Goal: Information Seeking & Learning: Learn about a topic

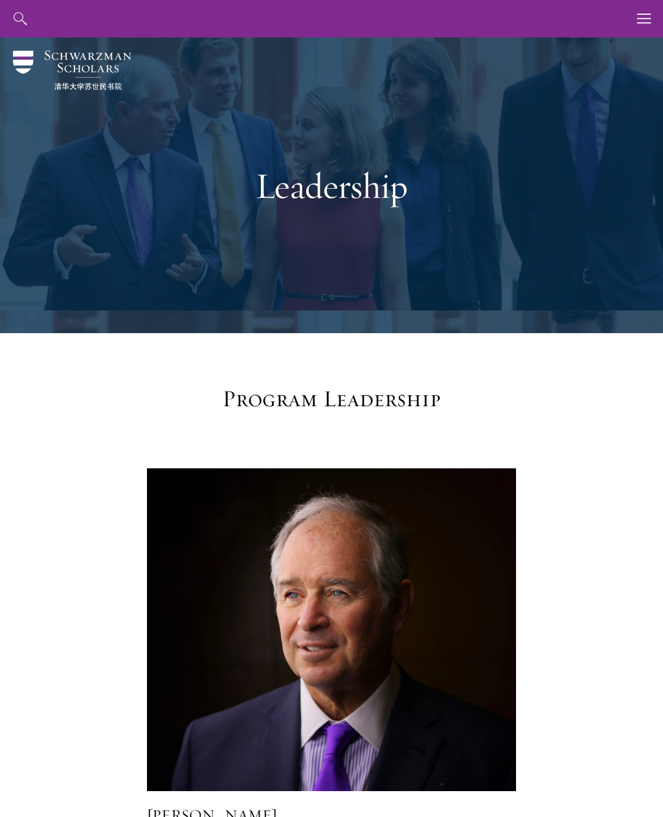
click at [635, 24] on button "button" at bounding box center [644, 19] width 38 height 38
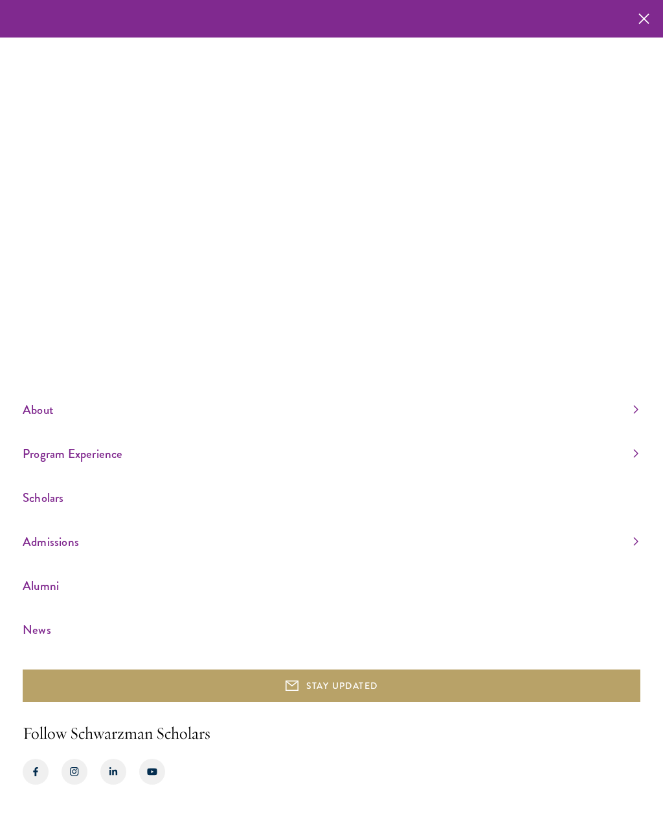
click at [117, 465] on link "Program Experience" at bounding box center [331, 453] width 616 height 21
click at [45, 463] on link "Faculty & Guest Speakers" at bounding box center [69, 456] width 93 height 13
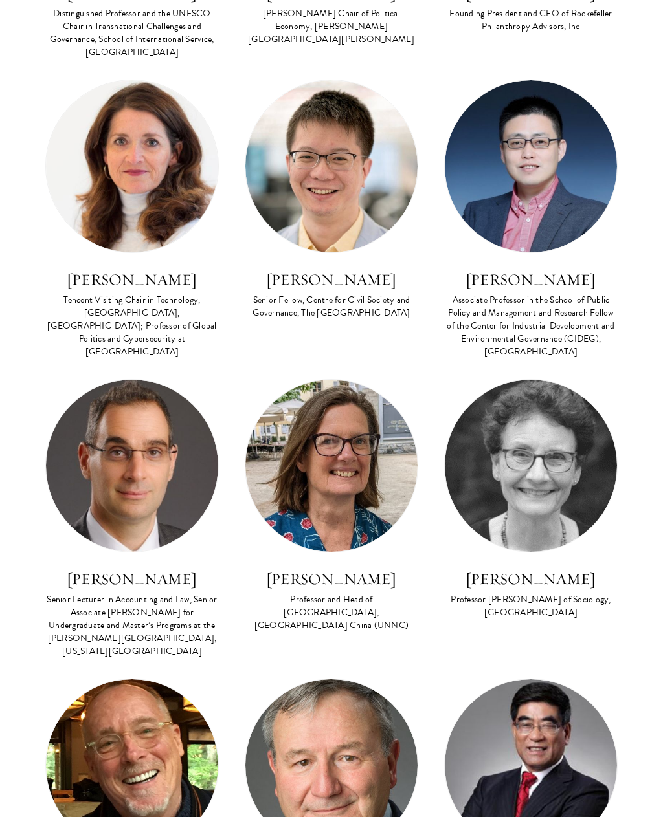
scroll to position [777, 0]
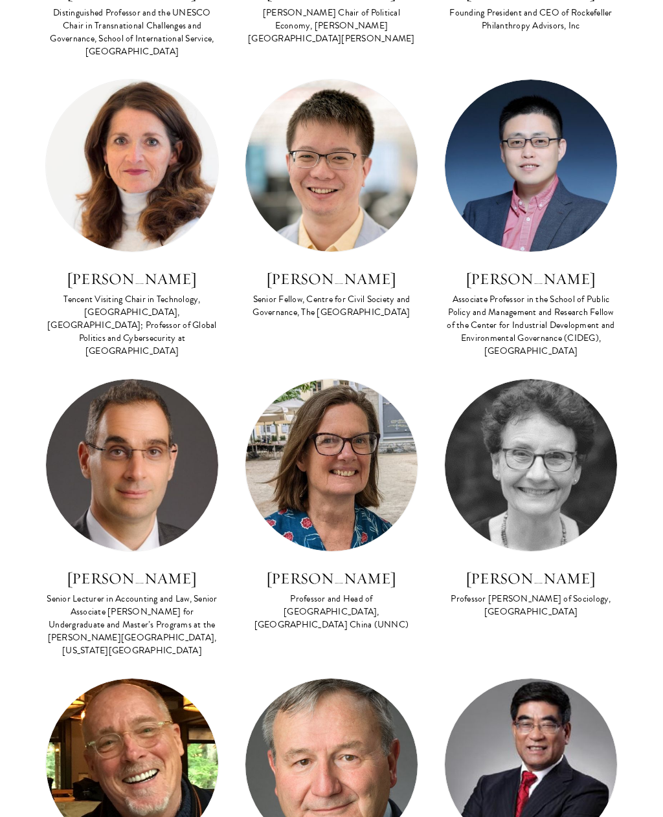
click at [85, 282] on h3 "[PERSON_NAME]" at bounding box center [131, 279] width 173 height 22
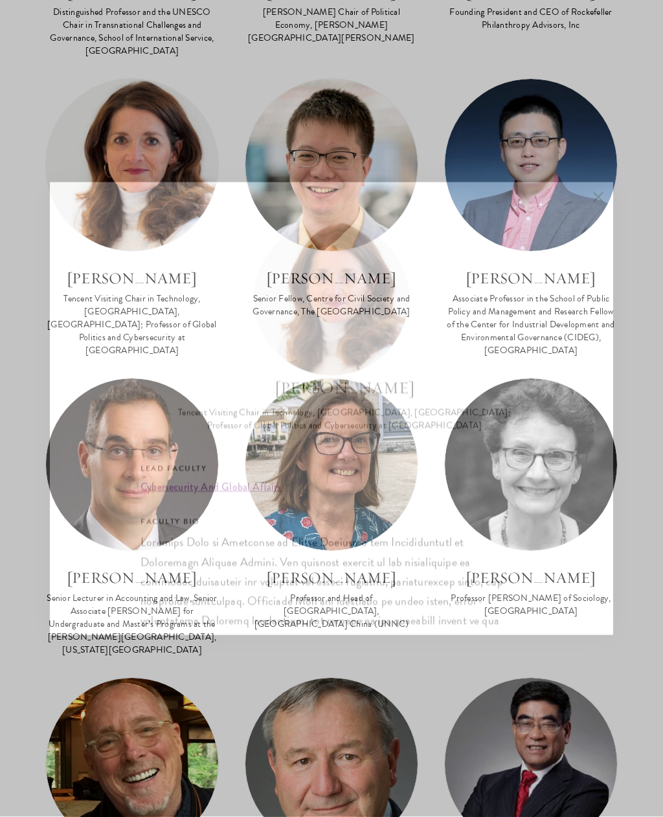
scroll to position [819, 0]
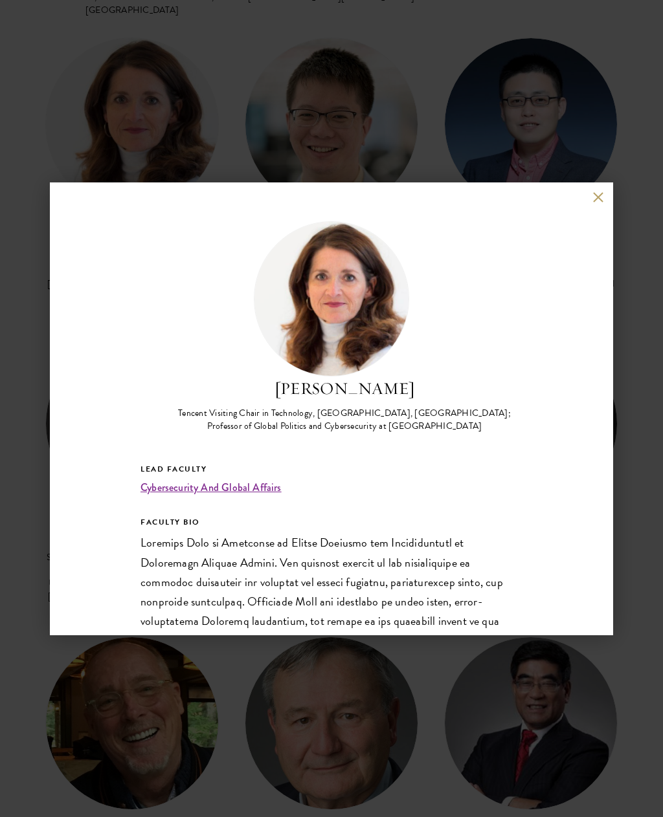
click at [33, 355] on div "Madeline Carr Tencent Visiting Chair in Technology, Schwarzman College, Tsinghu…" at bounding box center [331, 408] width 663 height 817
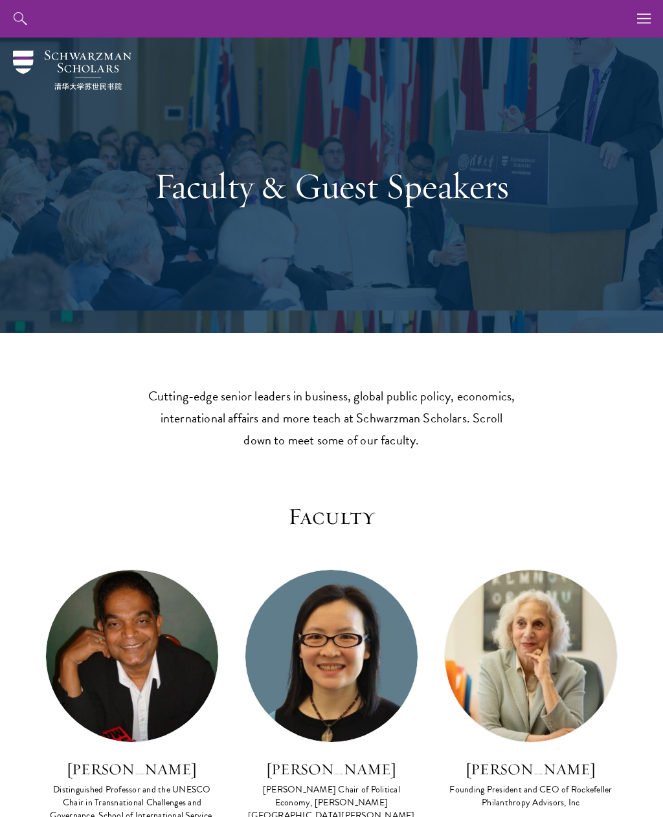
click at [51, 12] on div "About Overview Leadership Donors Program Experience Overview Curriculum Student…" at bounding box center [331, 19] width 663 height 38
click at [647, 29] on icon "button" at bounding box center [644, 19] width 14 height 38
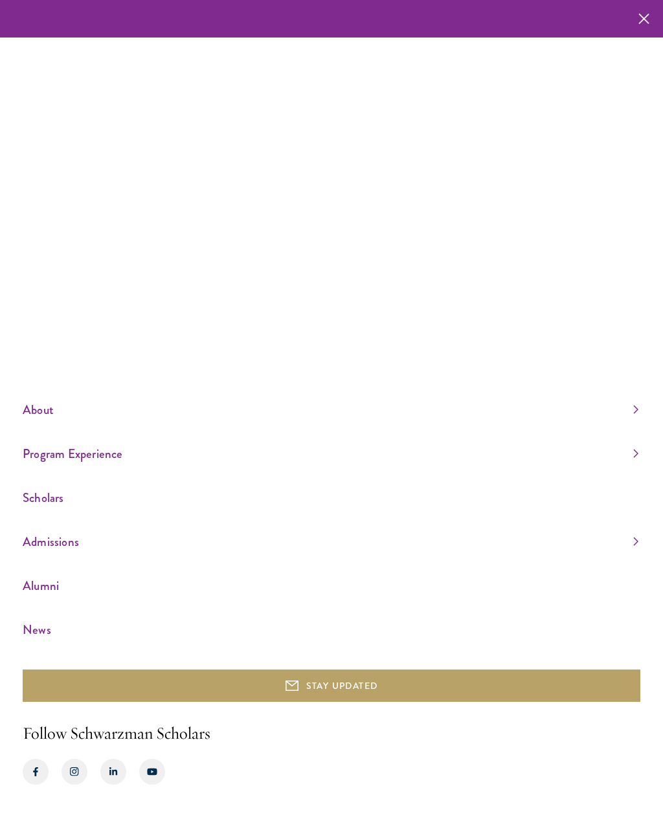
click at [636, 465] on link "Program Experience" at bounding box center [331, 453] width 616 height 21
click at [38, 397] on link "Curriculum" at bounding box center [44, 390] width 42 height 13
click at [47, 463] on link "Faculty & Guest Speakers" at bounding box center [69, 456] width 93 height 13
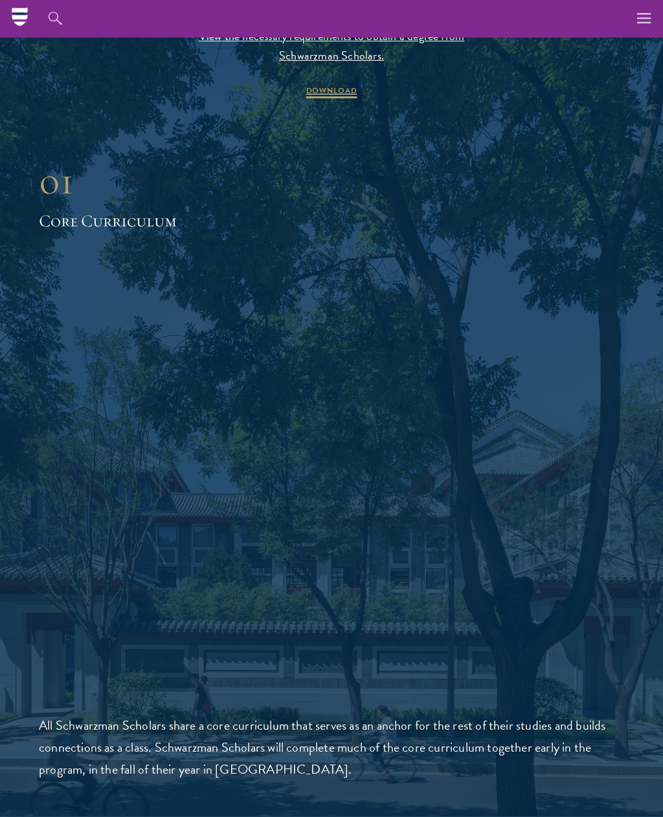
scroll to position [1466, 0]
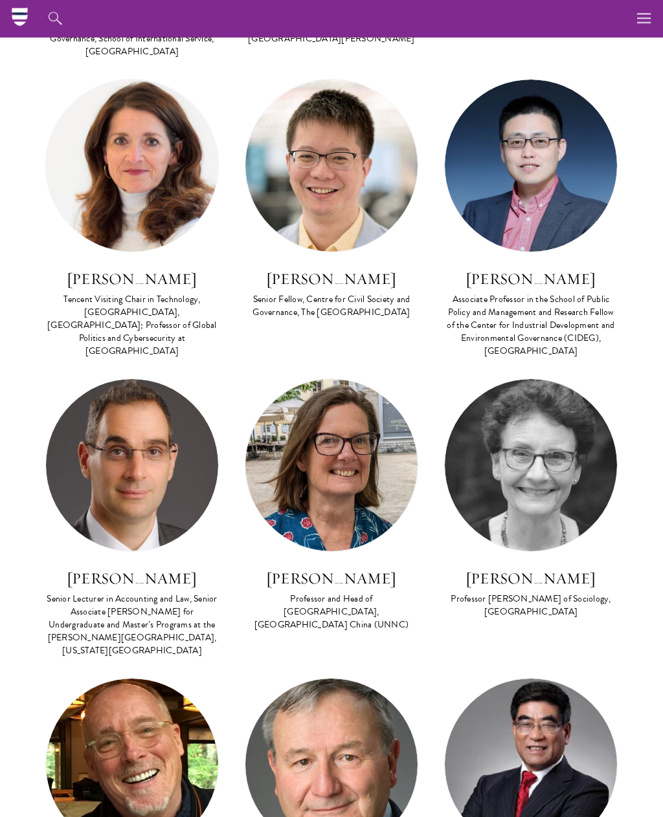
scroll to position [754, 0]
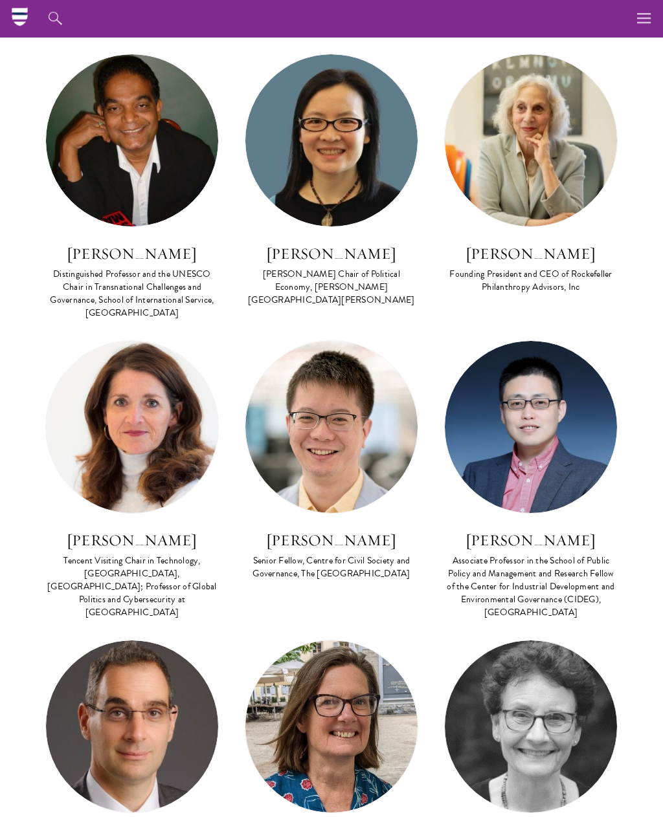
click at [115, 537] on h3 "[PERSON_NAME]" at bounding box center [131, 541] width 173 height 22
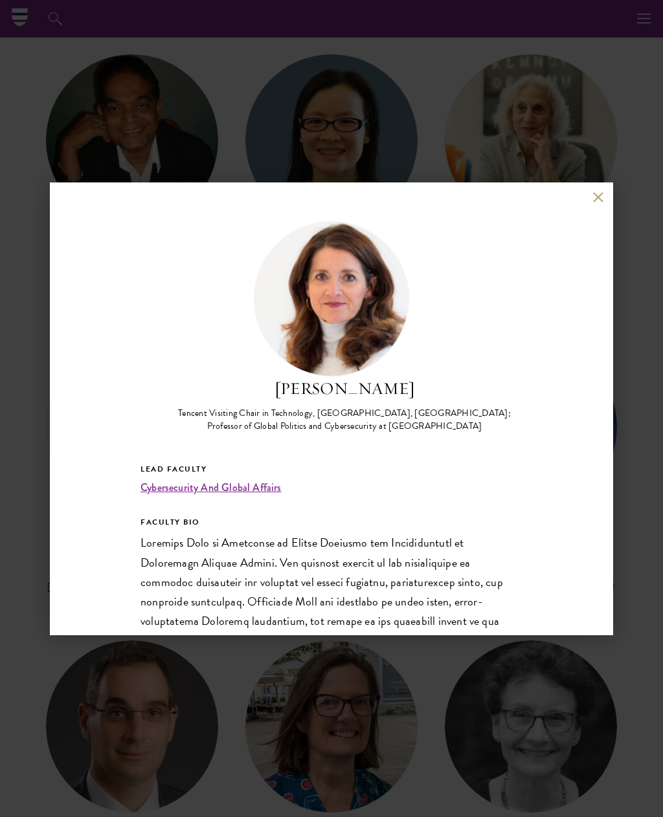
click at [159, 488] on link "Cybersecurity And Global Affairs" at bounding box center [210, 487] width 141 height 15
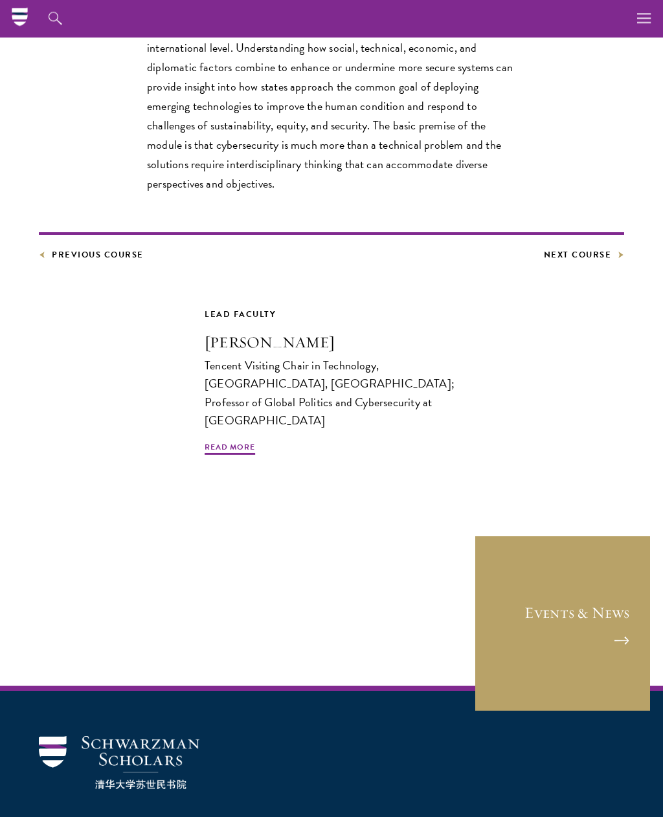
scroll to position [539, 0]
click at [245, 339] on h3 "Madeline Carr" at bounding box center [332, 342] width 254 height 22
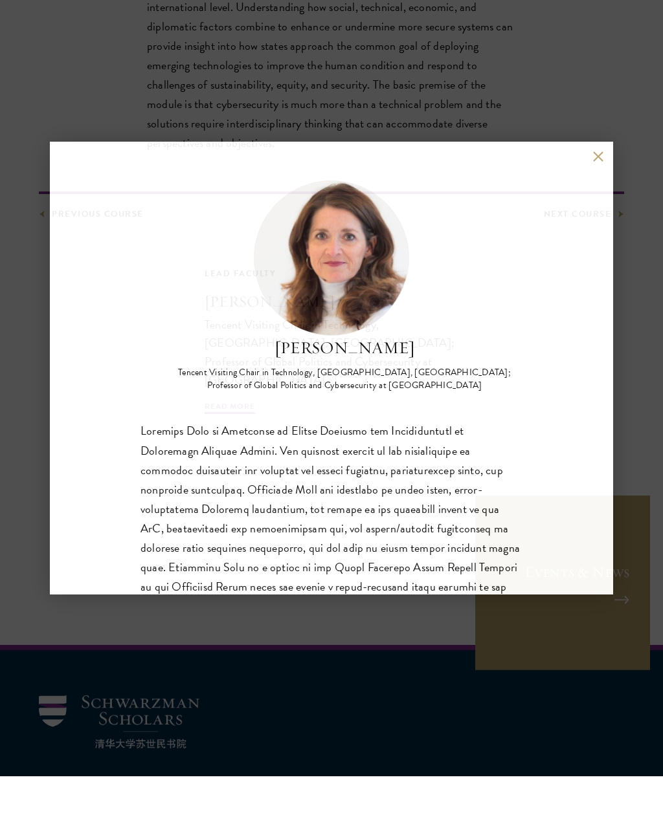
scroll to position [581, 0]
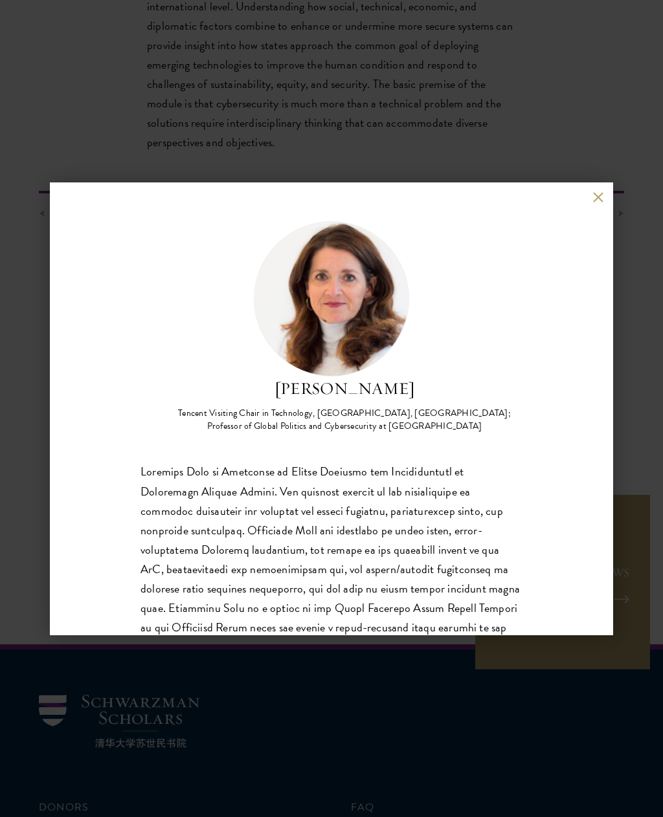
click at [27, 381] on div "Madeline Carr Tencent Visiting Chair in Technology, Schwarzman College, Tsinghu…" at bounding box center [331, 408] width 663 height 817
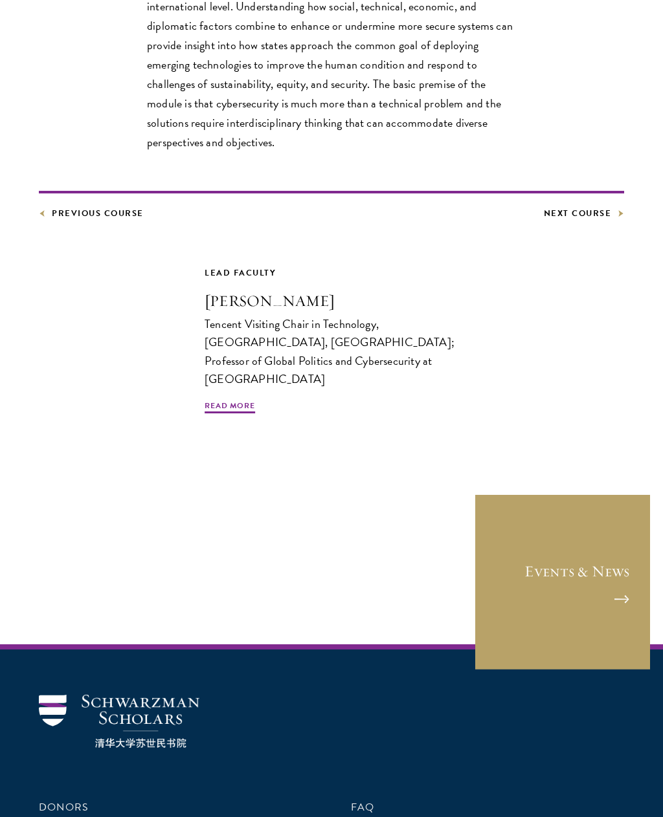
click at [60, 206] on link "Previous Course" at bounding box center [91, 213] width 105 height 14
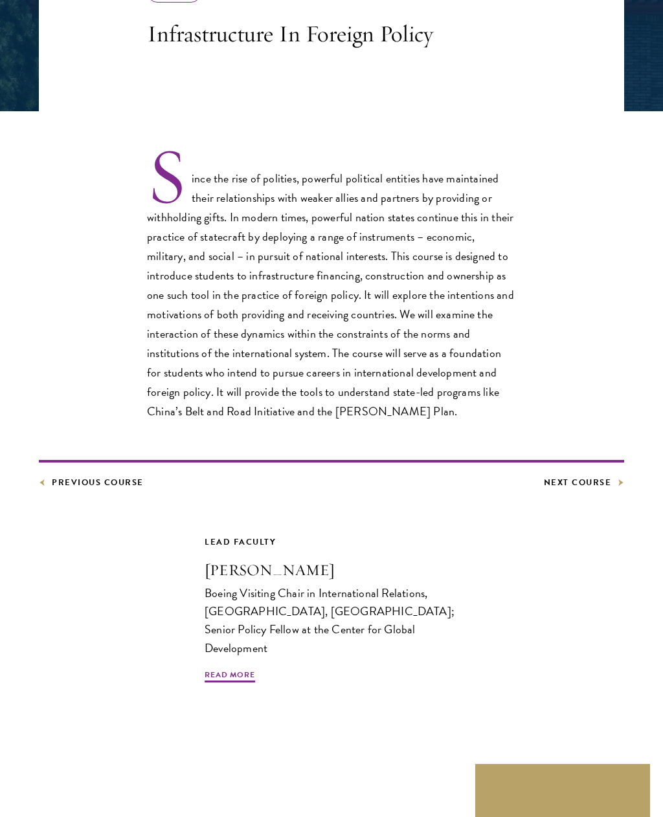
scroll to position [292, 0]
click at [71, 484] on link "Previous Course" at bounding box center [91, 483] width 105 height 14
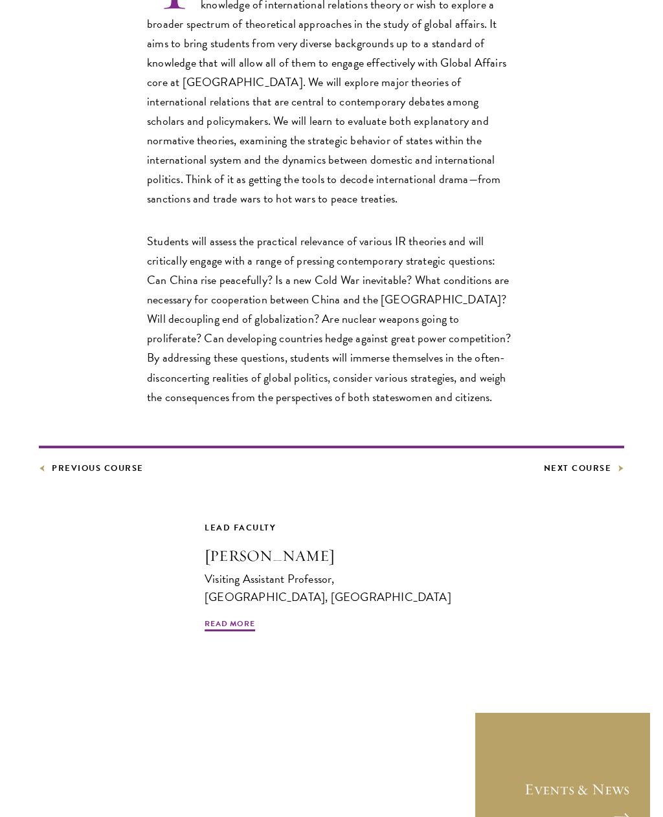
scroll to position [485, 0]
click at [607, 463] on link "Next Course" at bounding box center [584, 468] width 81 height 14
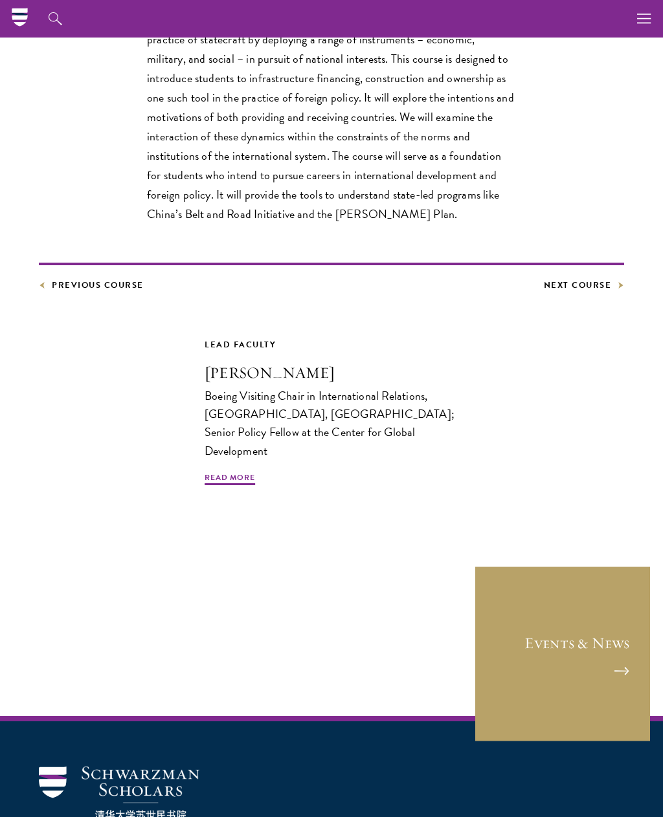
scroll to position [480, 0]
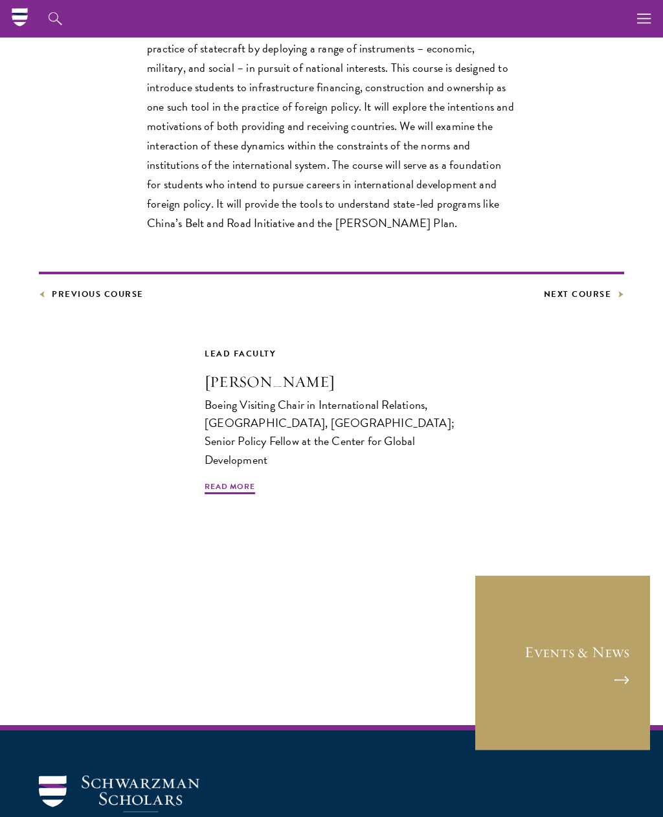
click at [584, 291] on link "Next Course" at bounding box center [584, 294] width 81 height 14
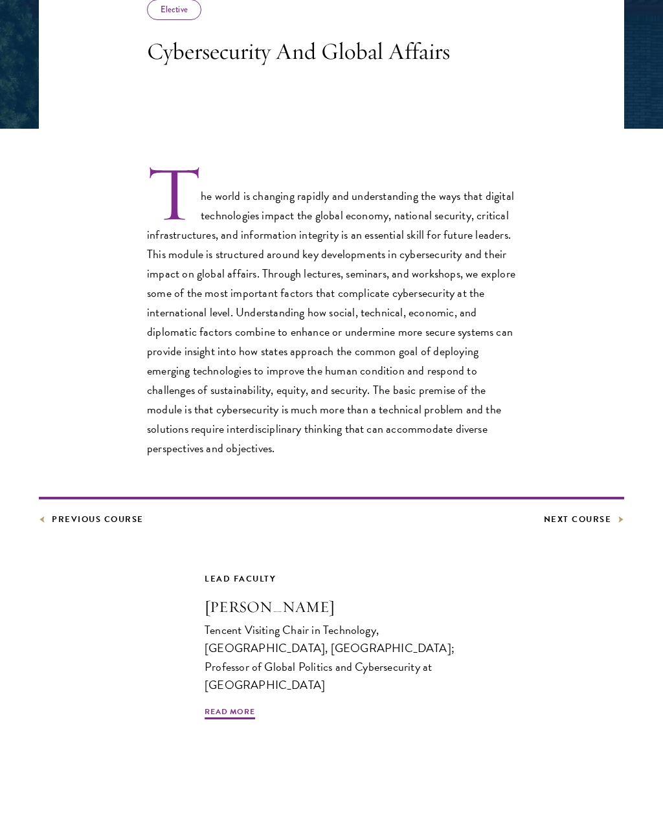
scroll to position [274, 0]
click at [584, 525] on link "Next Course" at bounding box center [584, 520] width 81 height 14
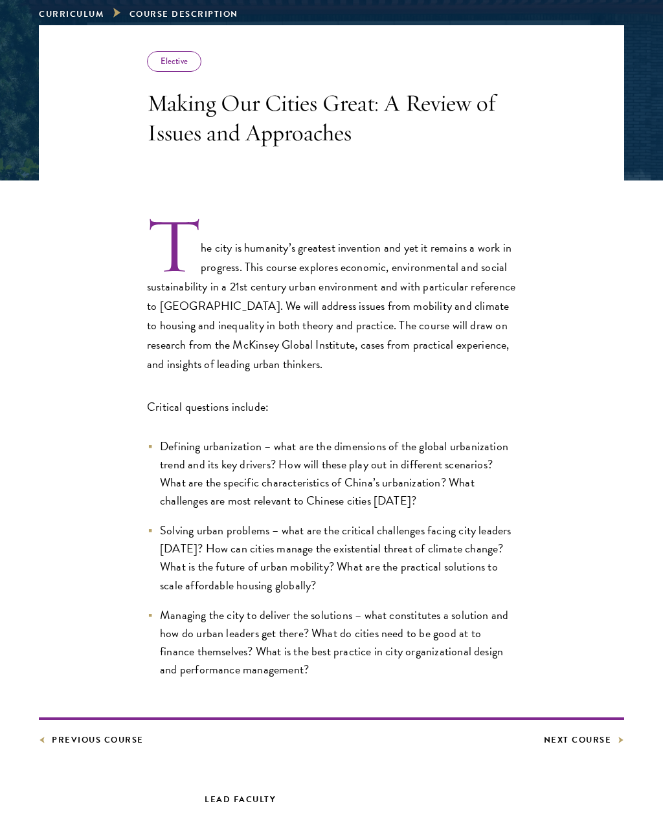
scroll to position [223, 0]
click at [614, 740] on link "Next Course" at bounding box center [584, 740] width 81 height 14
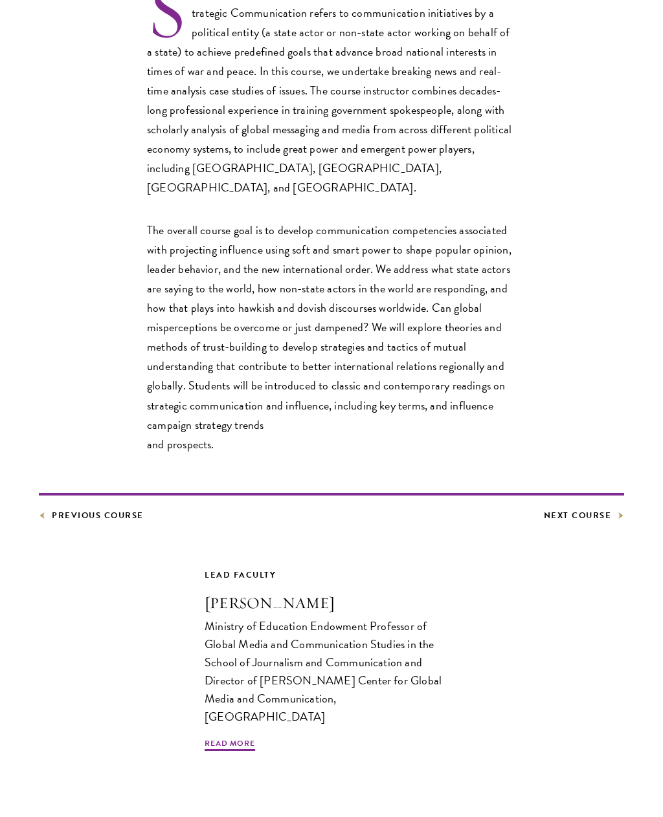
scroll to position [458, 0]
click at [599, 509] on link "Next Course" at bounding box center [584, 516] width 81 height 14
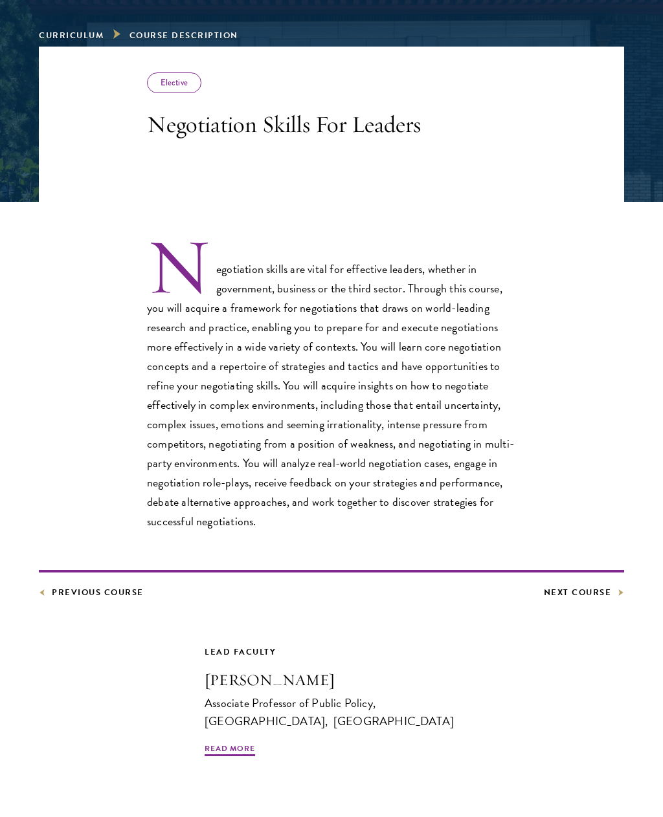
scroll to position [201, 0]
click at [607, 591] on link "Next Course" at bounding box center [584, 593] width 81 height 14
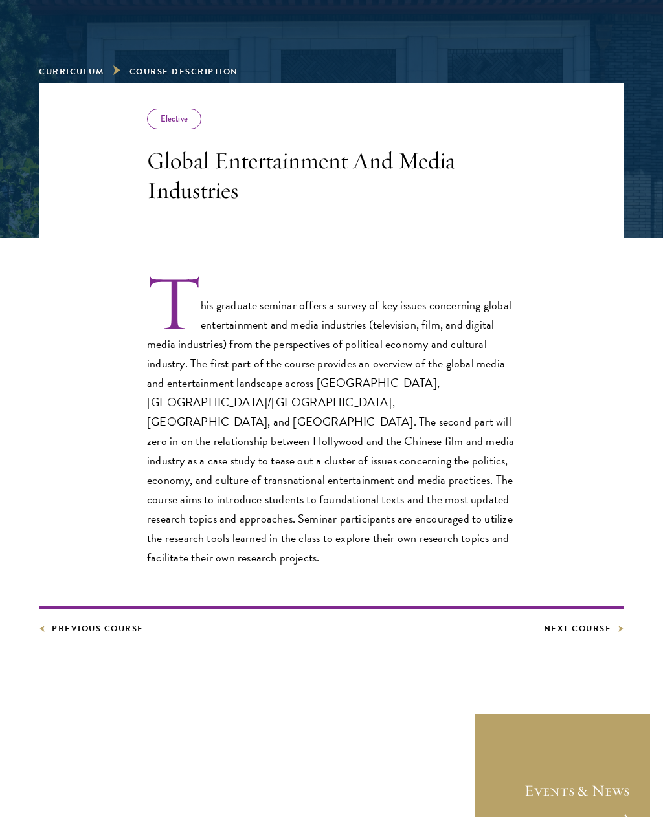
scroll to position [165, 0]
click at [608, 622] on link "Next Course" at bounding box center [584, 629] width 81 height 14
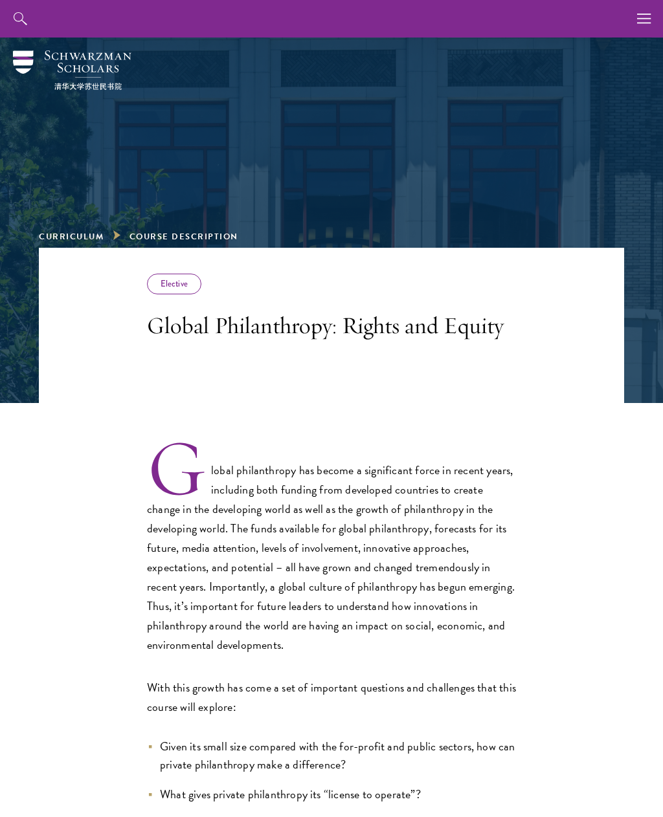
click at [645, 26] on icon "button" at bounding box center [644, 19] width 14 height 38
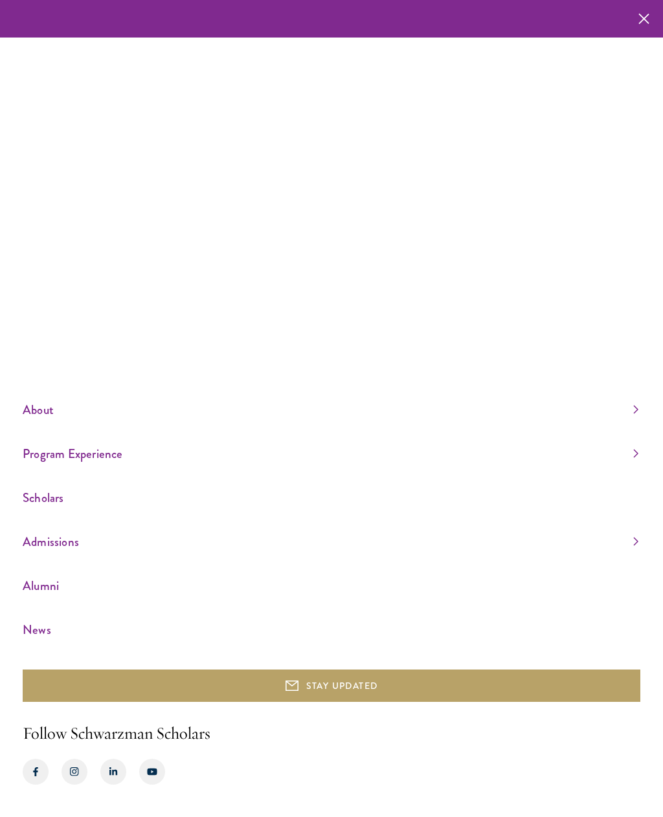
scroll to position [41, 0]
click at [62, 451] on link "Program Experience" at bounding box center [331, 453] width 616 height 21
click at [48, 457] on link "Faculty & Guest Speakers" at bounding box center [69, 456] width 93 height 13
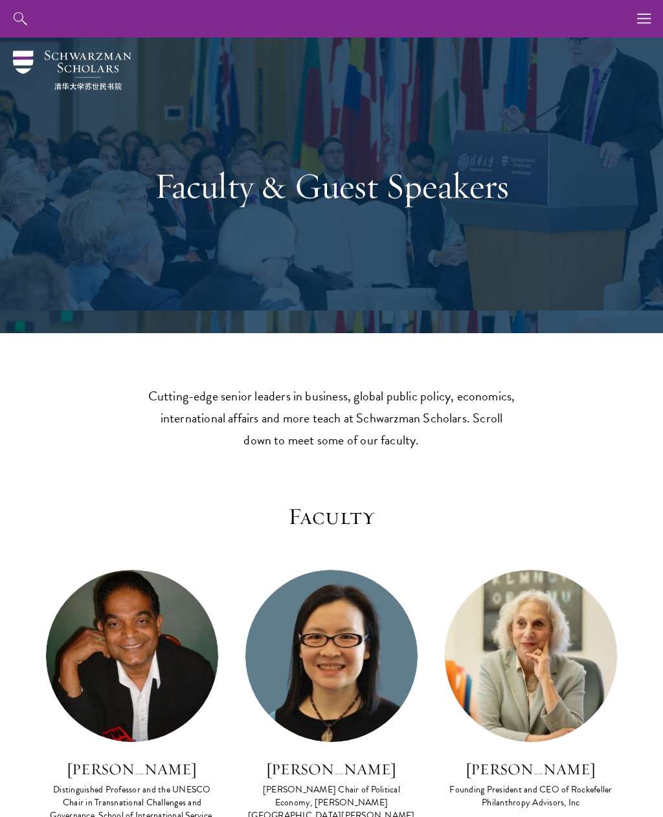
click at [655, 12] on button "button" at bounding box center [644, 19] width 38 height 38
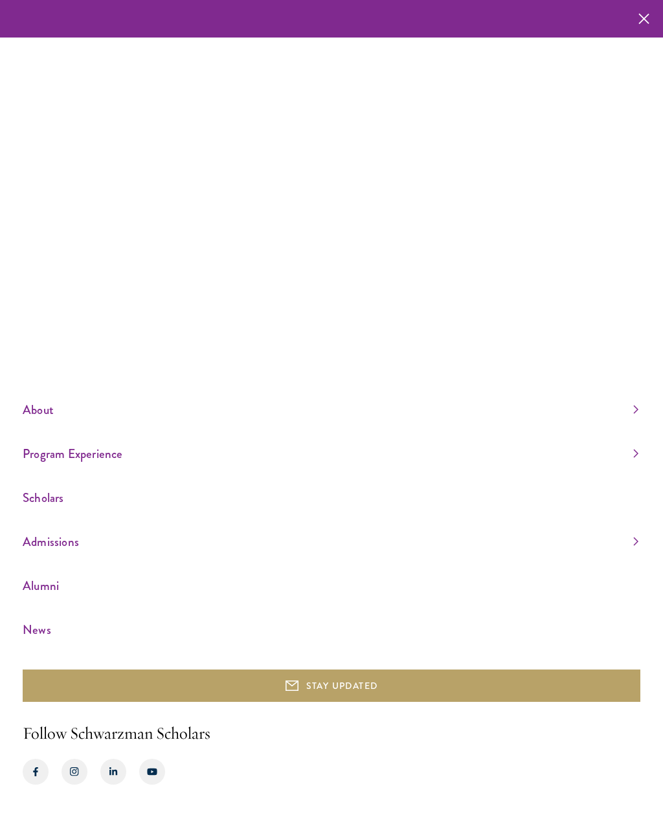
click at [46, 465] on link "Program Experience" at bounding box center [331, 453] width 616 height 21
click at [40, 397] on link "Curriculum" at bounding box center [44, 390] width 42 height 13
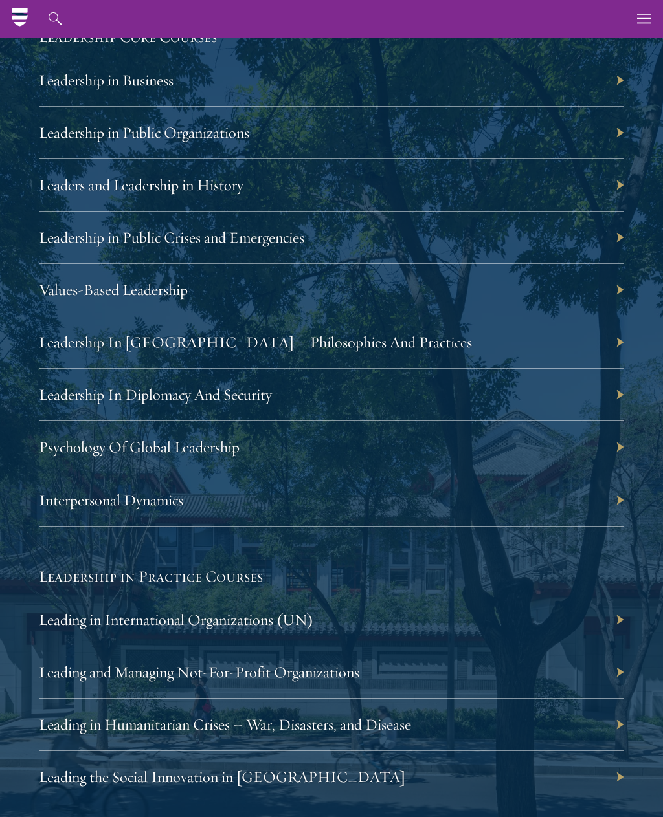
scroll to position [2492, 0]
